Goal: Information Seeking & Learning: Learn about a topic

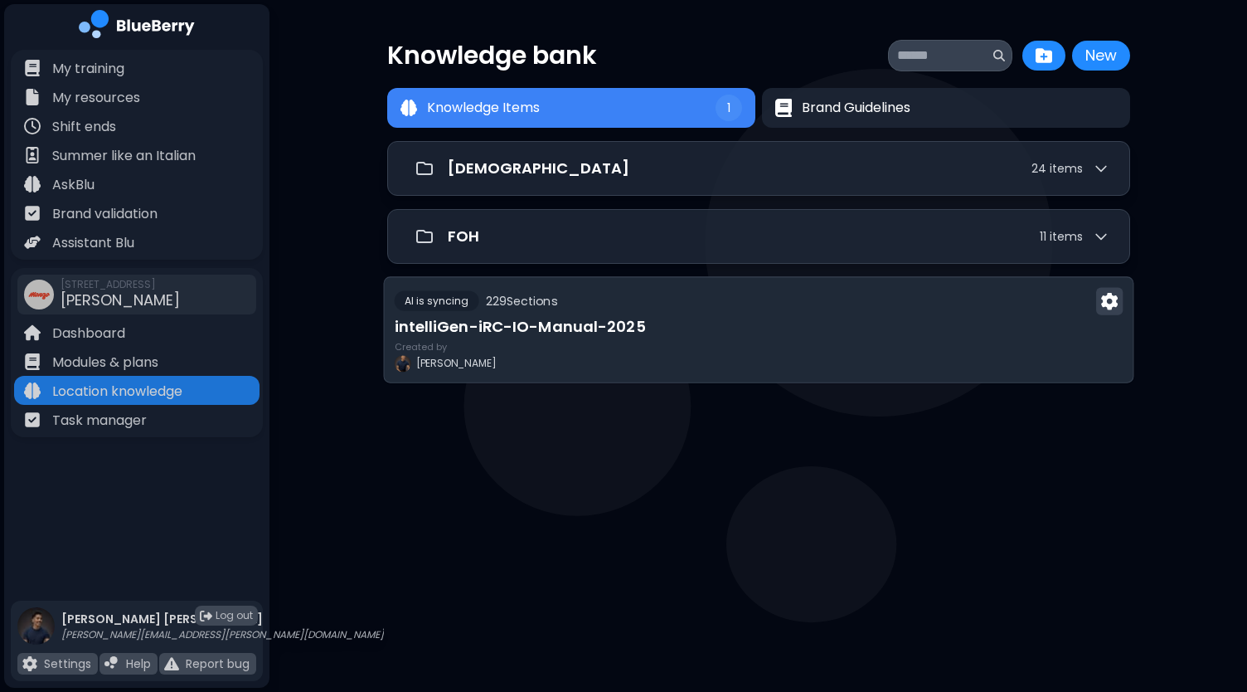
click at [821, 333] on h3 "intelliGen-iRC-IO-Manual-2025" at bounding box center [758, 326] width 729 height 23
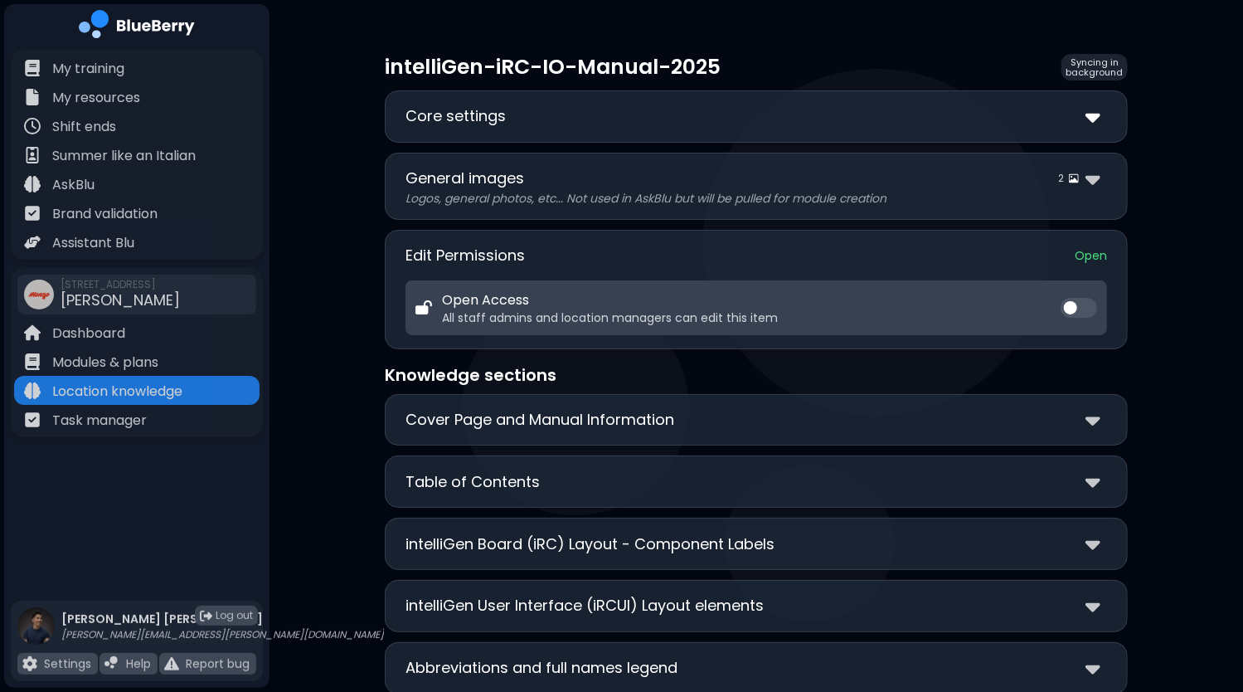
click at [1095, 114] on img at bounding box center [1093, 116] width 15 height 24
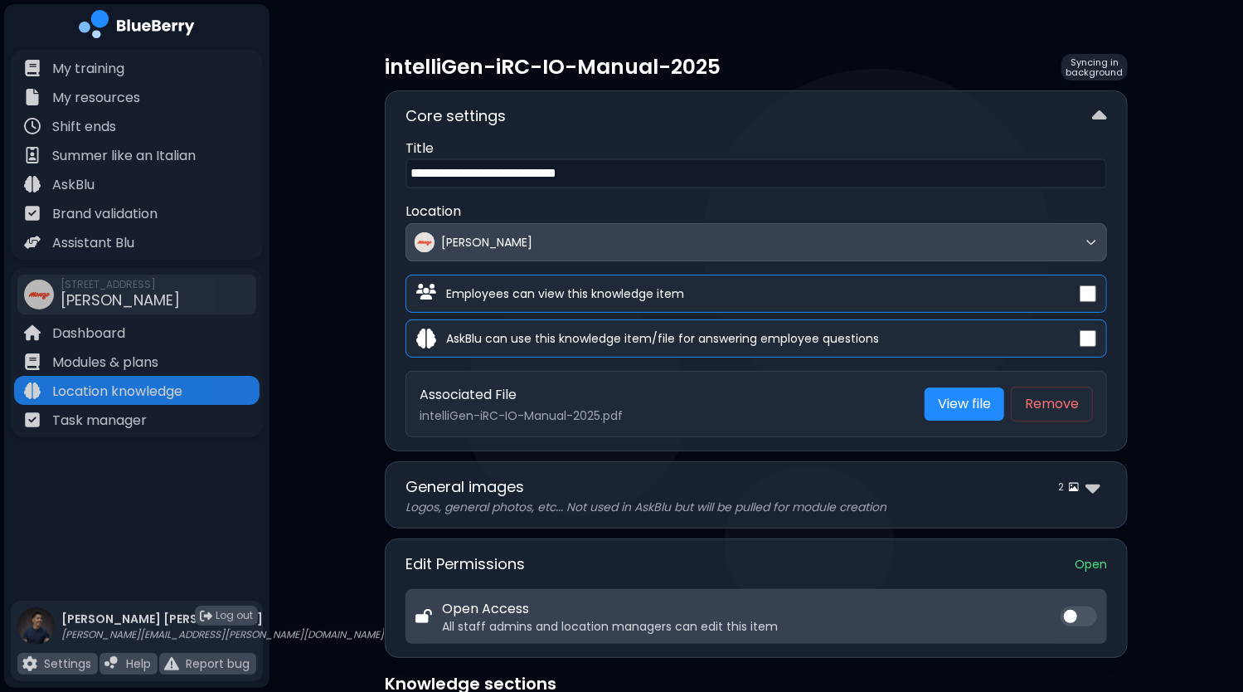
click at [684, 177] on input "**********" at bounding box center [757, 173] width 702 height 30
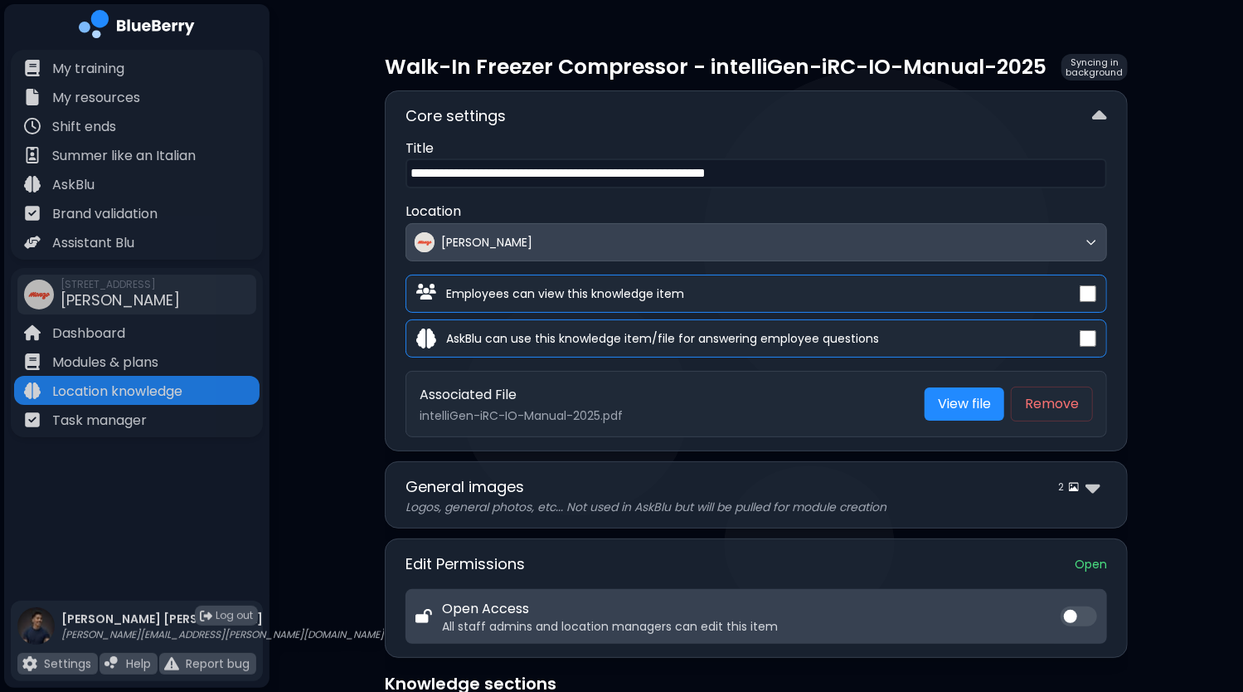
type input "**********"
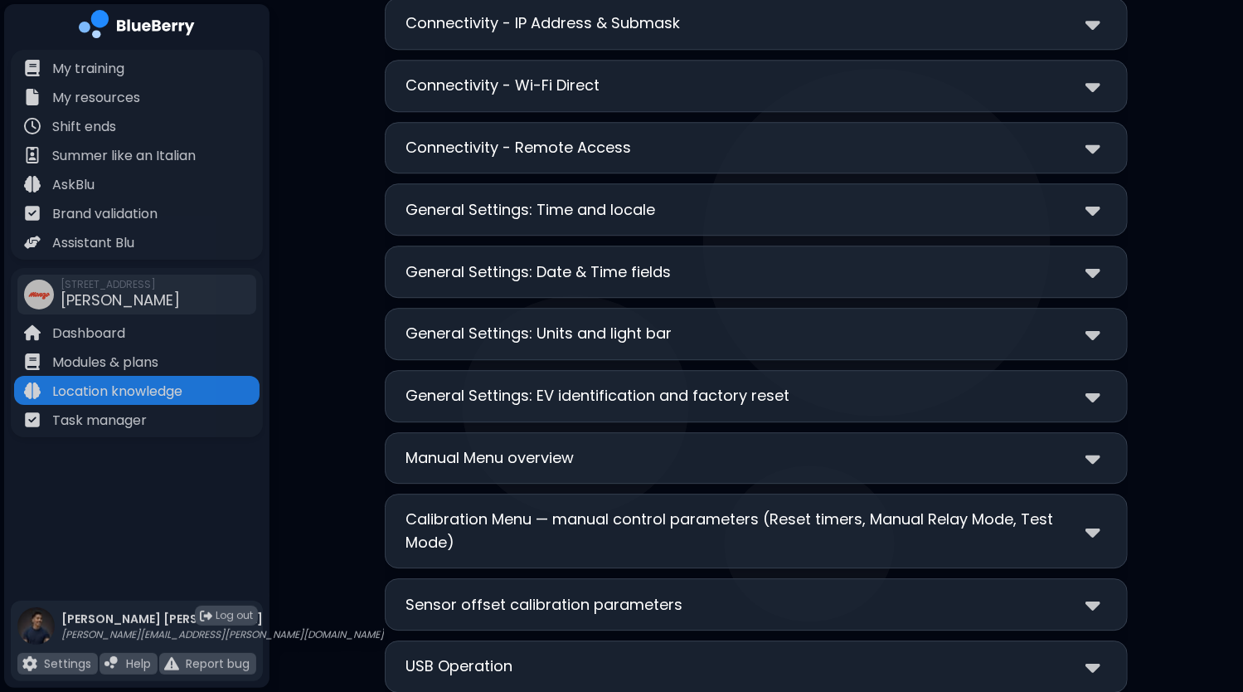
scroll to position [6634, 0]
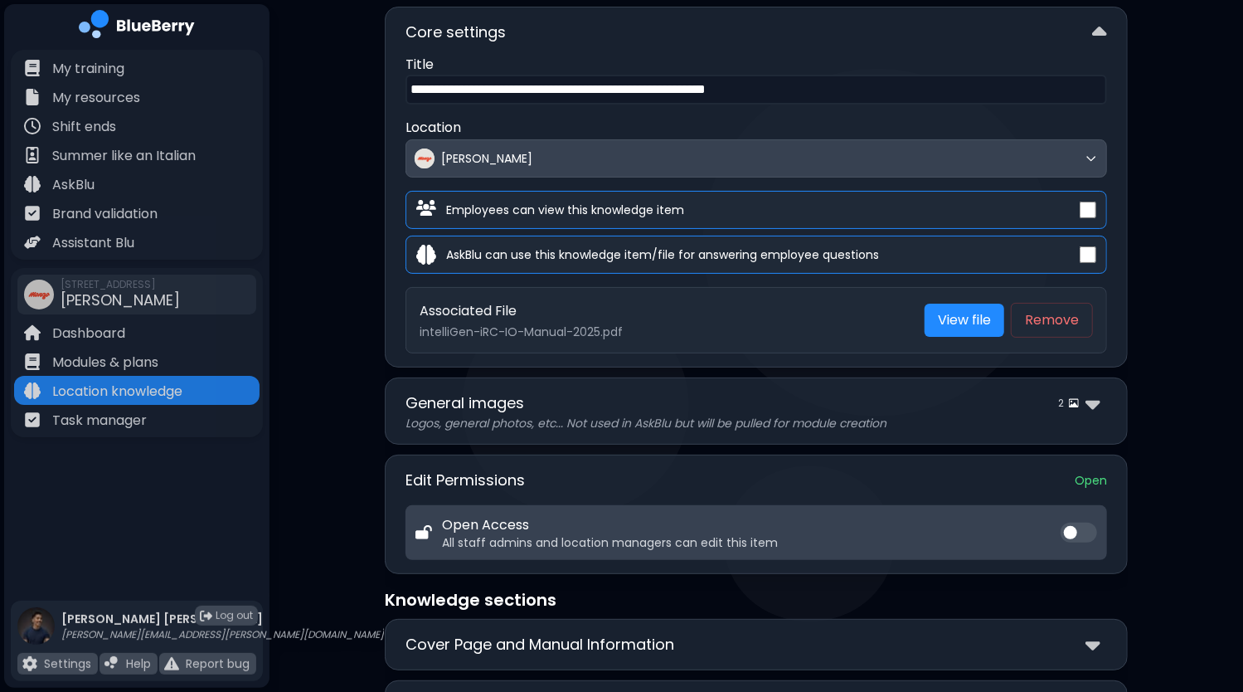
scroll to position [0, 0]
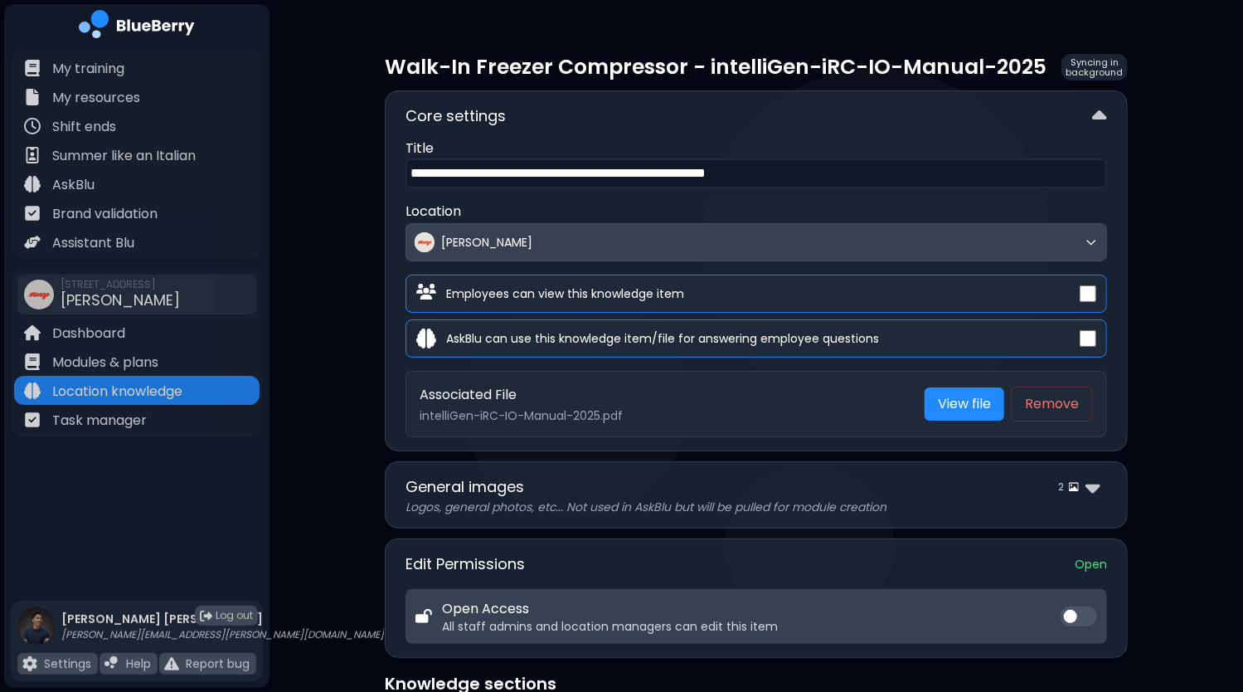
click at [1097, 119] on img at bounding box center [1099, 116] width 15 height 24
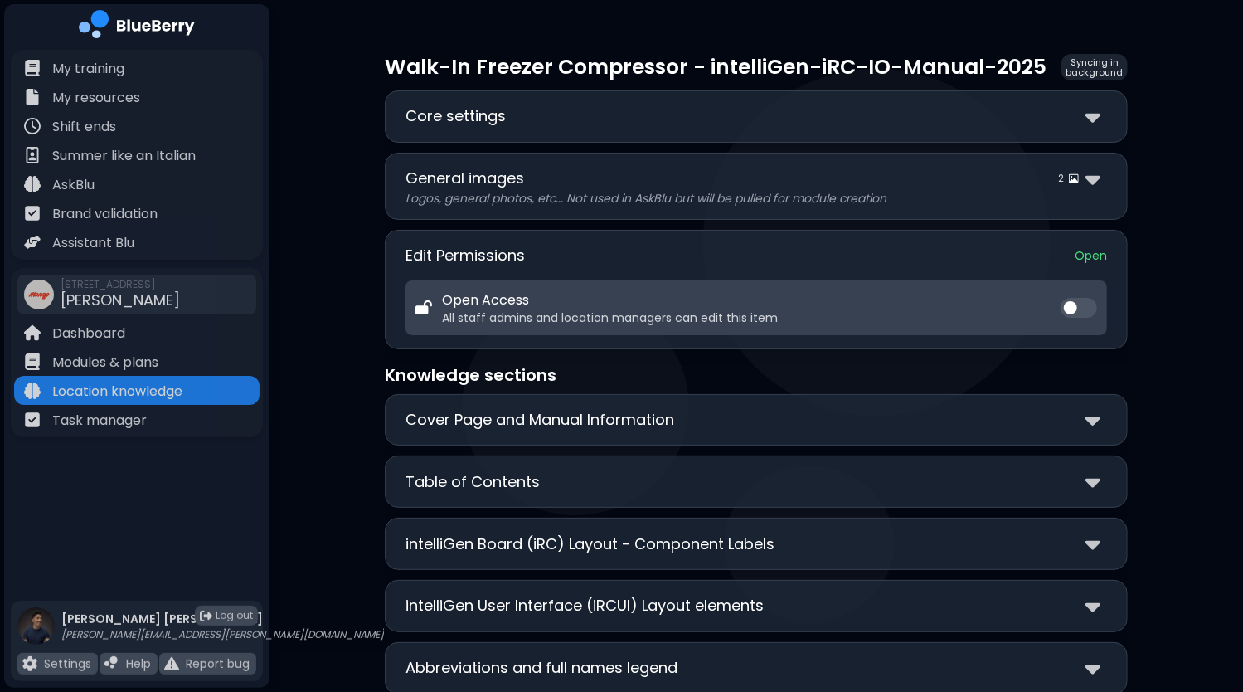
click at [1092, 176] on img at bounding box center [1093, 179] width 15 height 24
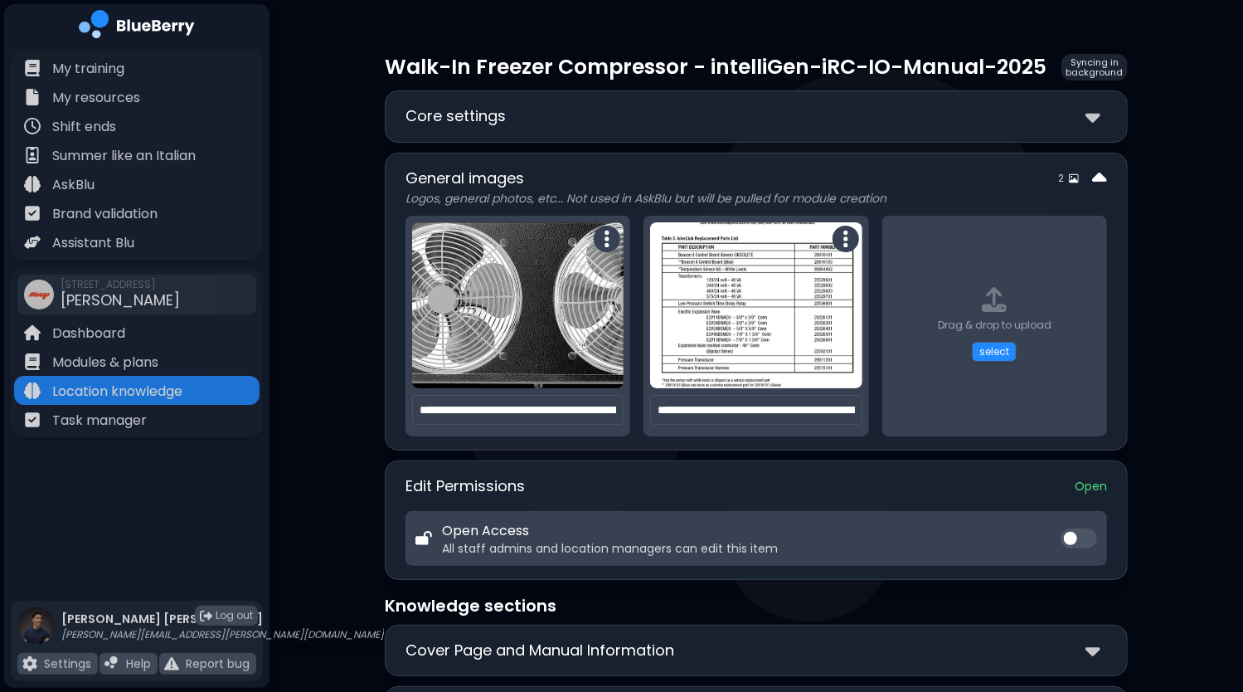
click at [1092, 176] on img at bounding box center [1099, 179] width 15 height 24
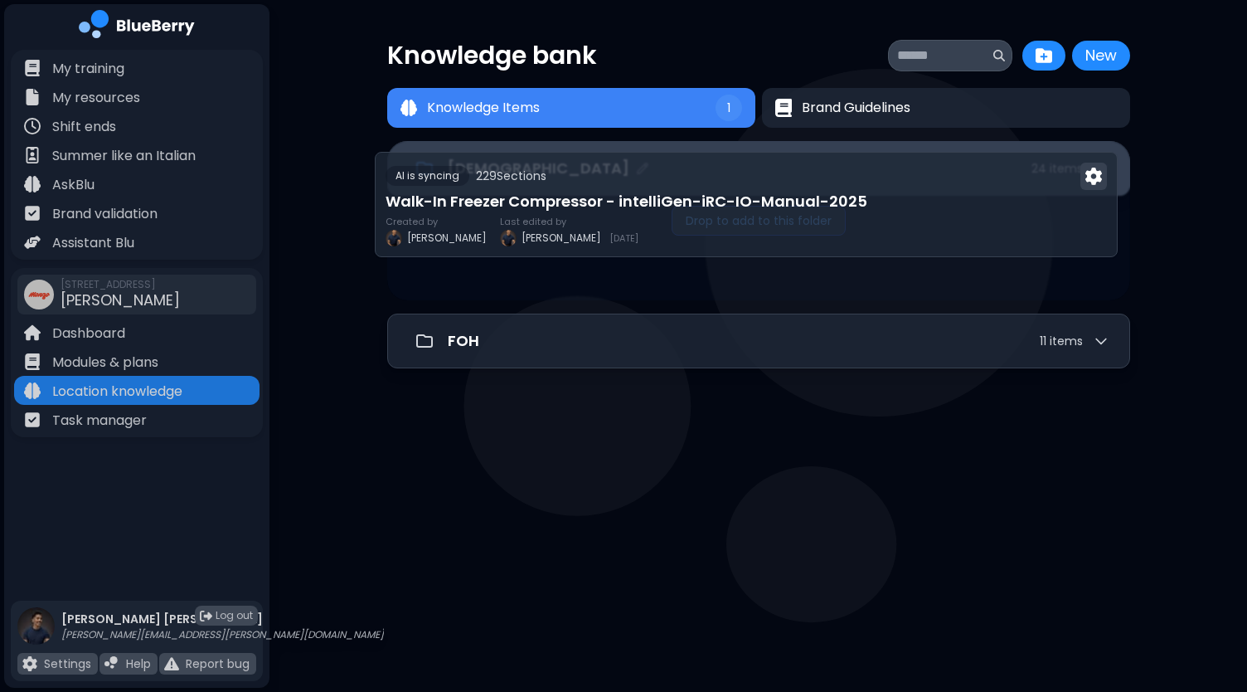
drag, startPoint x: 574, startPoint y: 313, endPoint x: 561, endPoint y: 182, distance: 132.4
click at [561, 182] on div "[DEMOGRAPHIC_DATA] 24 item s Drop to add to this folder FOH 11 item s AI is syn…" at bounding box center [758, 313] width 743 height 345
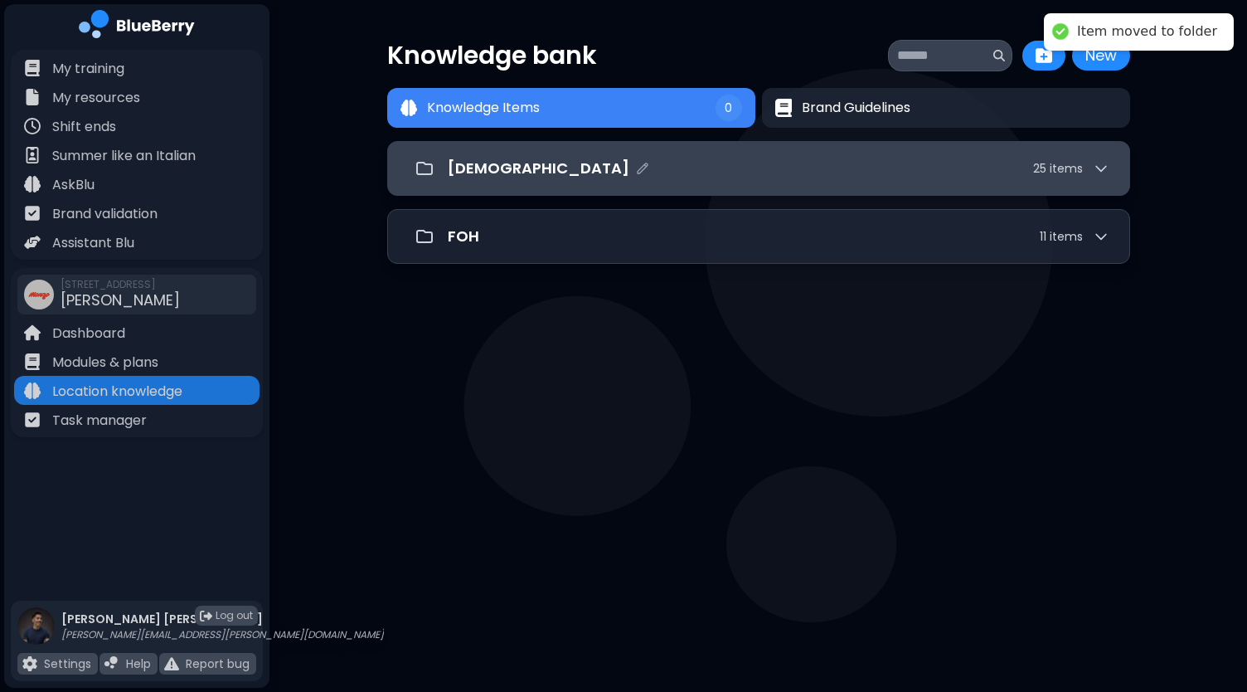
click at [609, 169] on div "[DEMOGRAPHIC_DATA] 25 item s" at bounding box center [779, 168] width 662 height 23
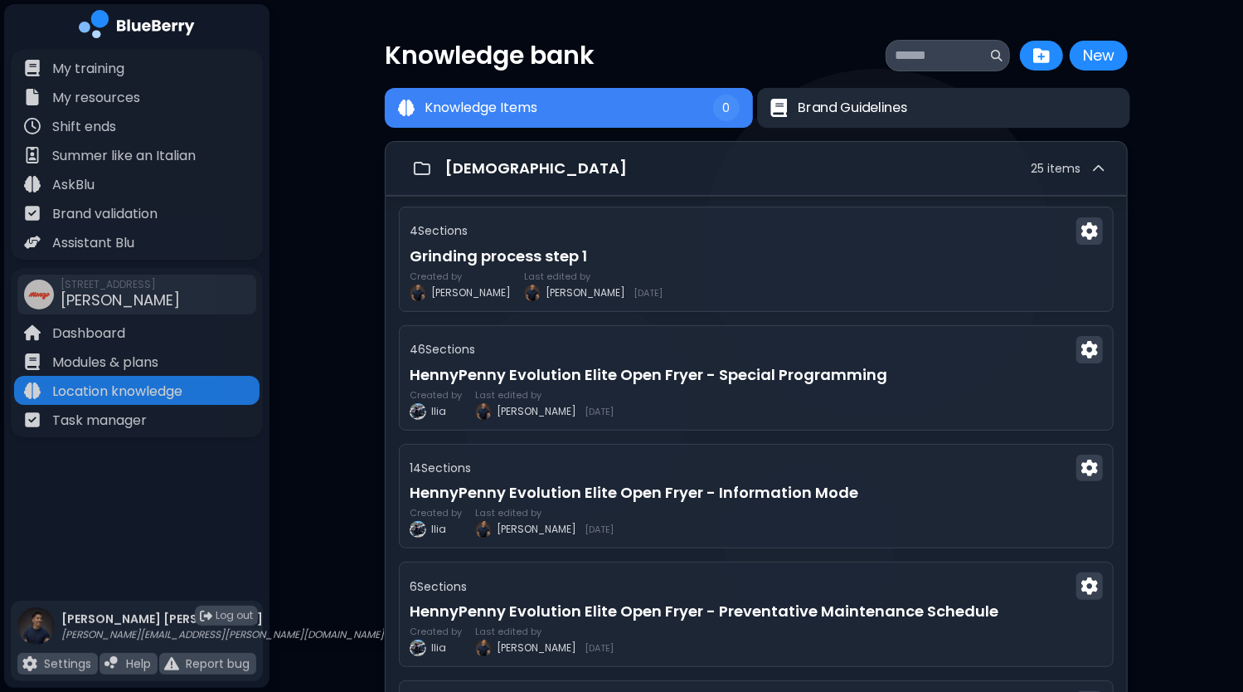
click at [906, 120] on button "Brand Guidelines" at bounding box center [943, 108] width 372 height 41
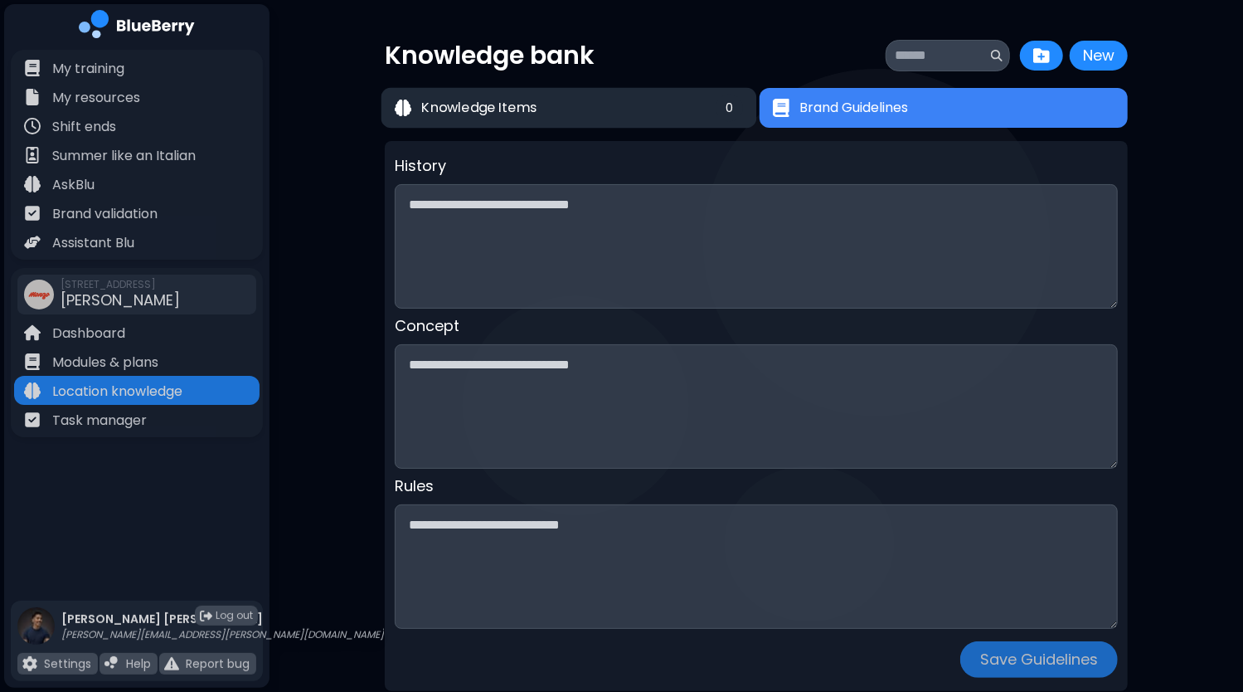
click at [528, 99] on span "Knowledge Items" at bounding box center [479, 108] width 115 height 20
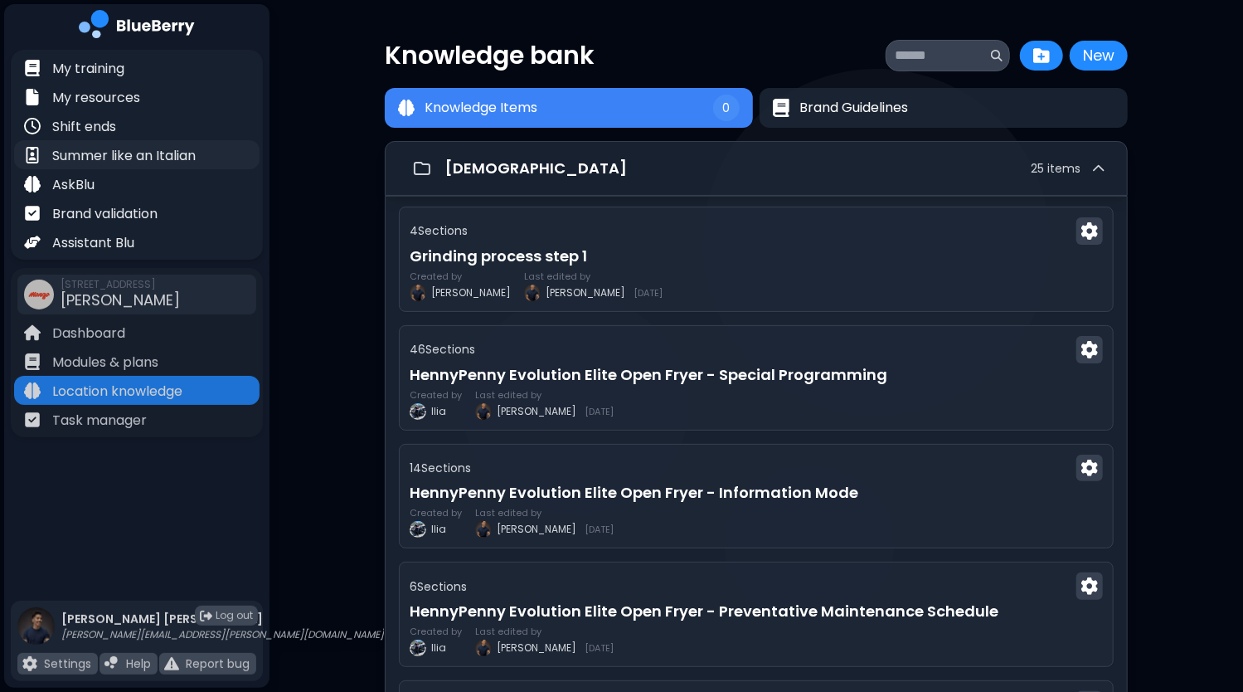
click at [166, 159] on p "Summer like an Italian" at bounding box center [123, 156] width 143 height 20
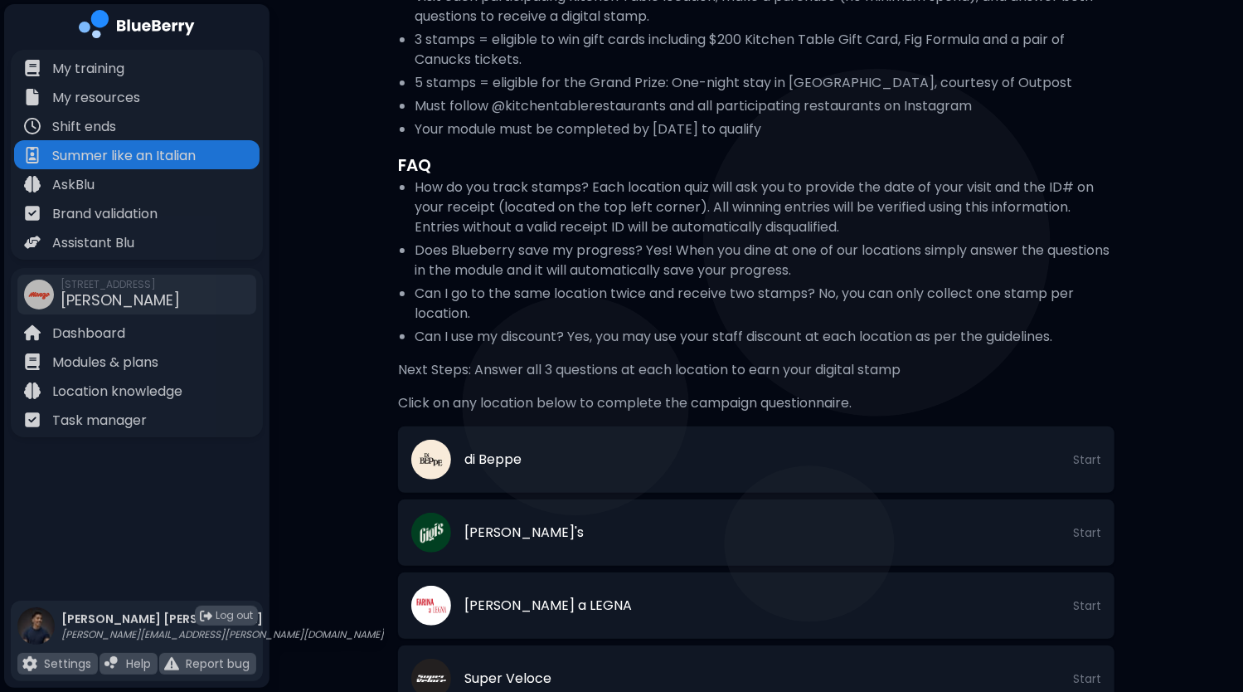
scroll to position [131, 0]
